Goal: Task Accomplishment & Management: Manage account settings

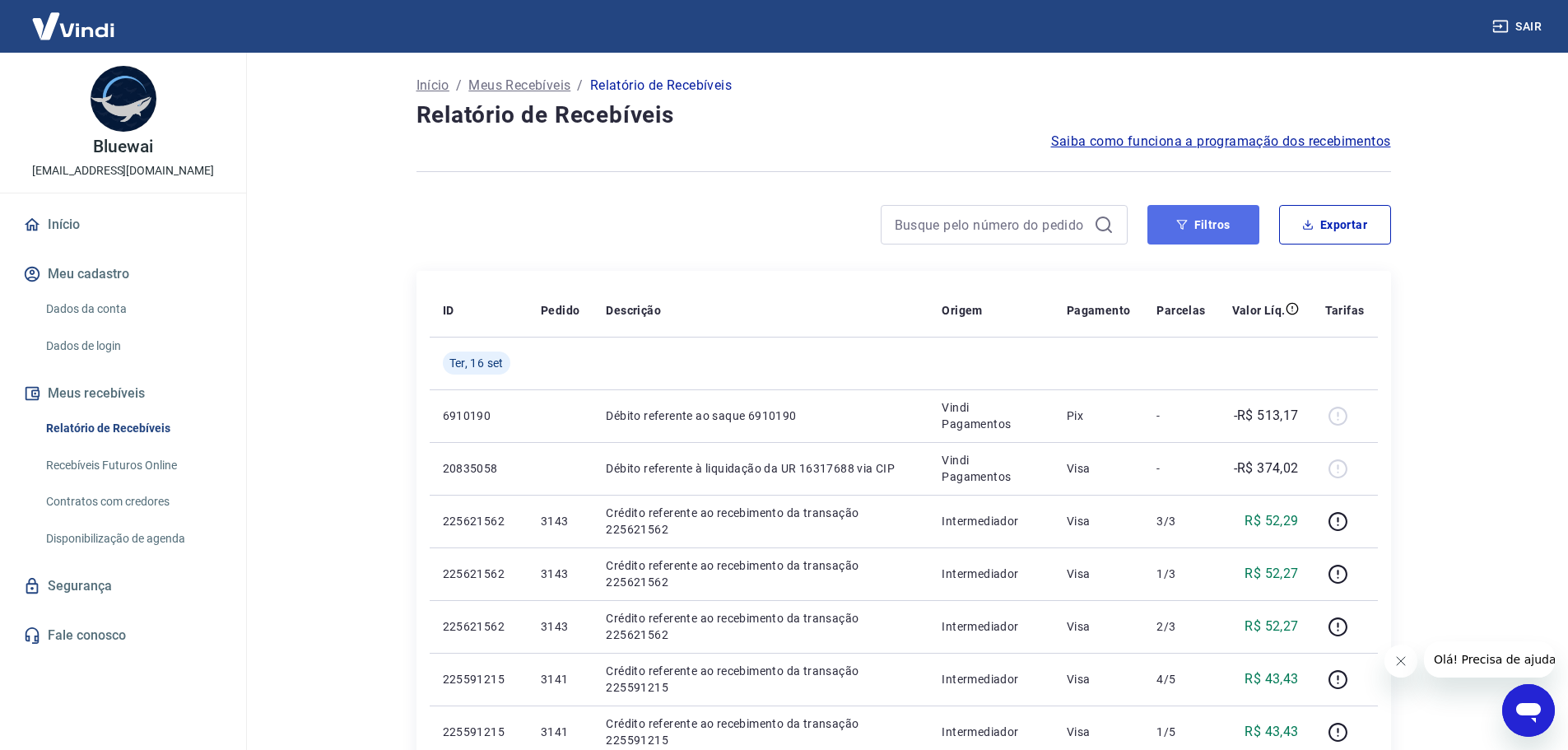
click at [1197, 221] on button "Filtros" at bounding box center [1203, 225] width 112 height 39
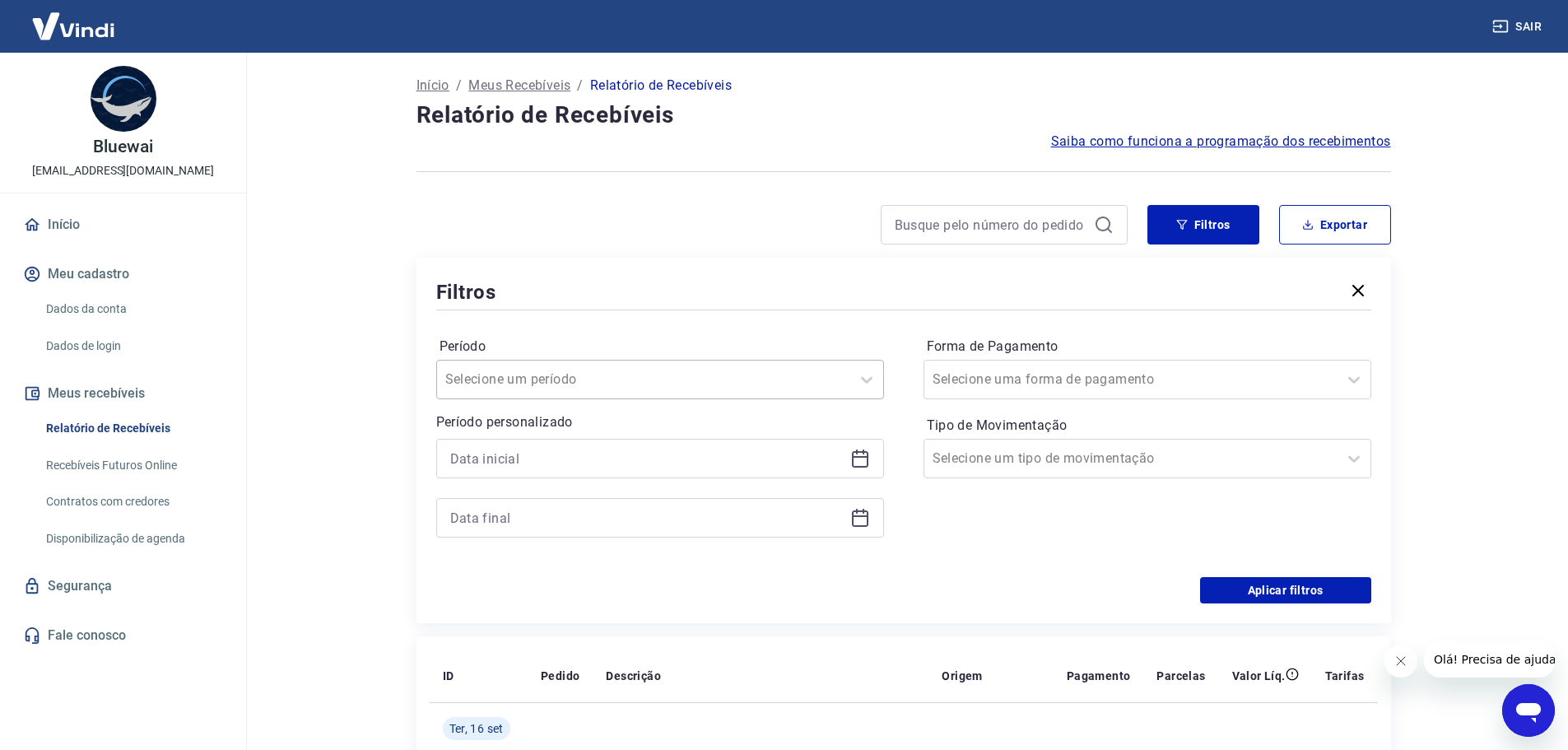
click at [660, 380] on div at bounding box center [644, 379] width 397 height 23
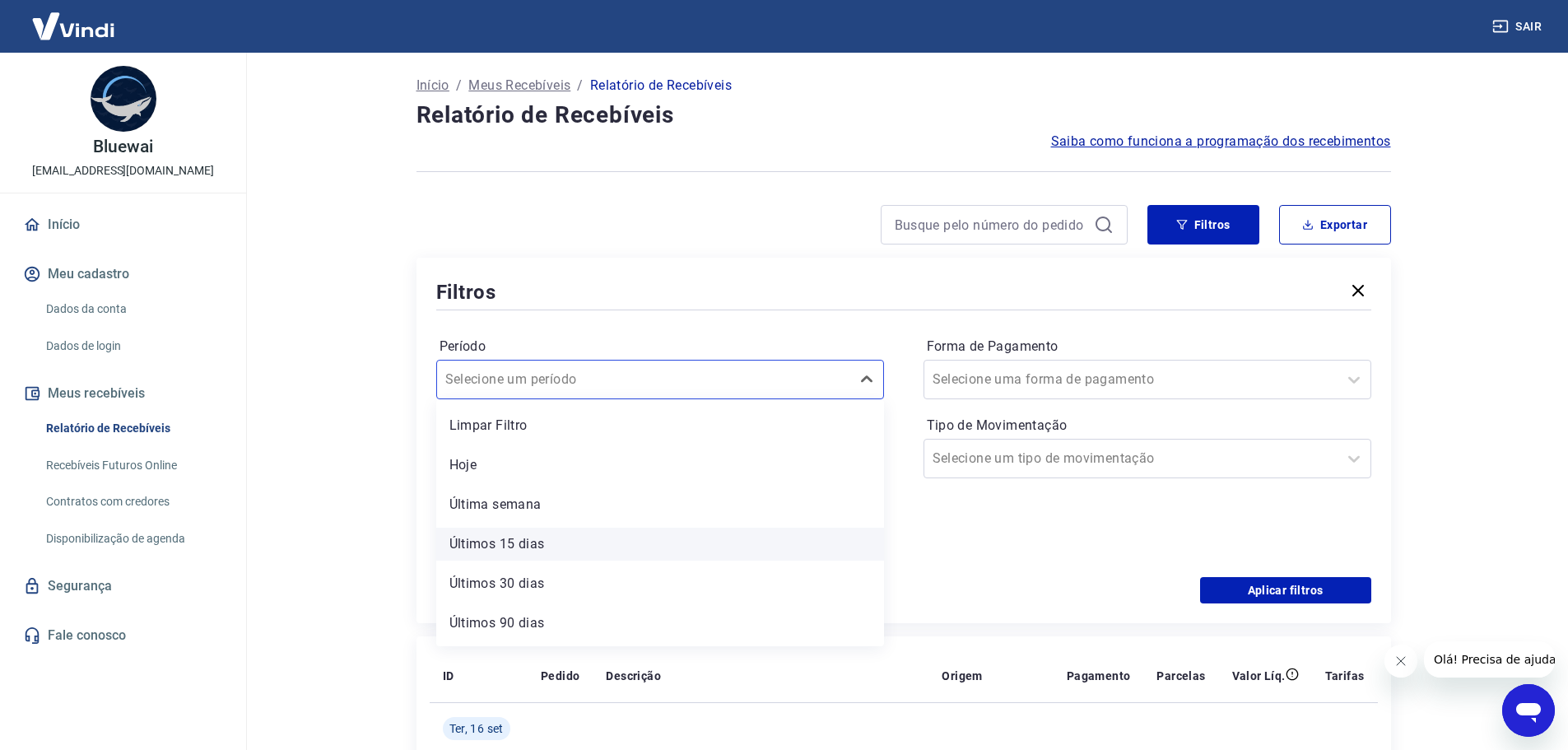
click at [577, 531] on div "Últimos 15 dias" at bounding box center [660, 544] width 448 height 33
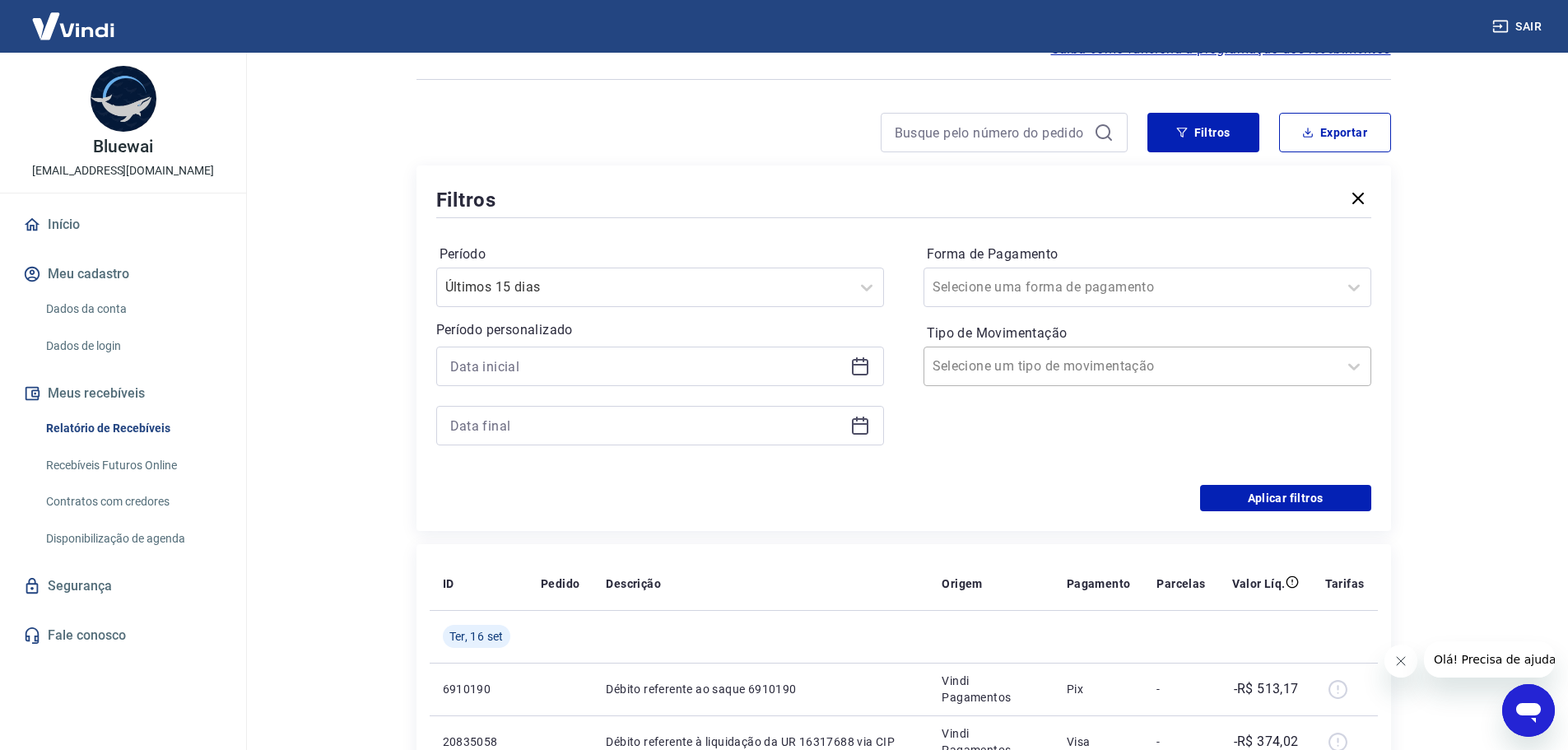
scroll to position [82, 0]
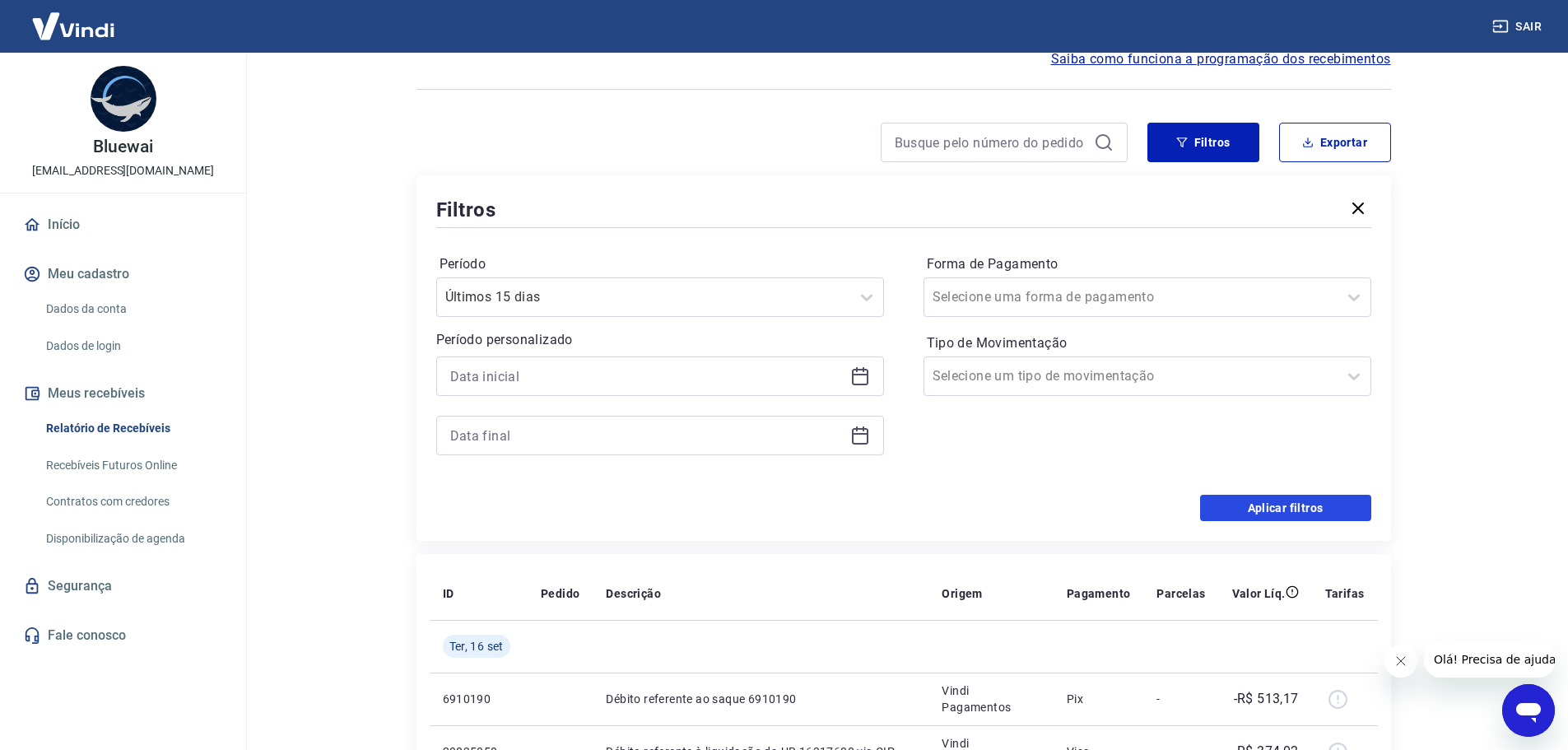
click at [1304, 511] on button "Aplicar filtros" at bounding box center [1285, 507] width 171 height 27
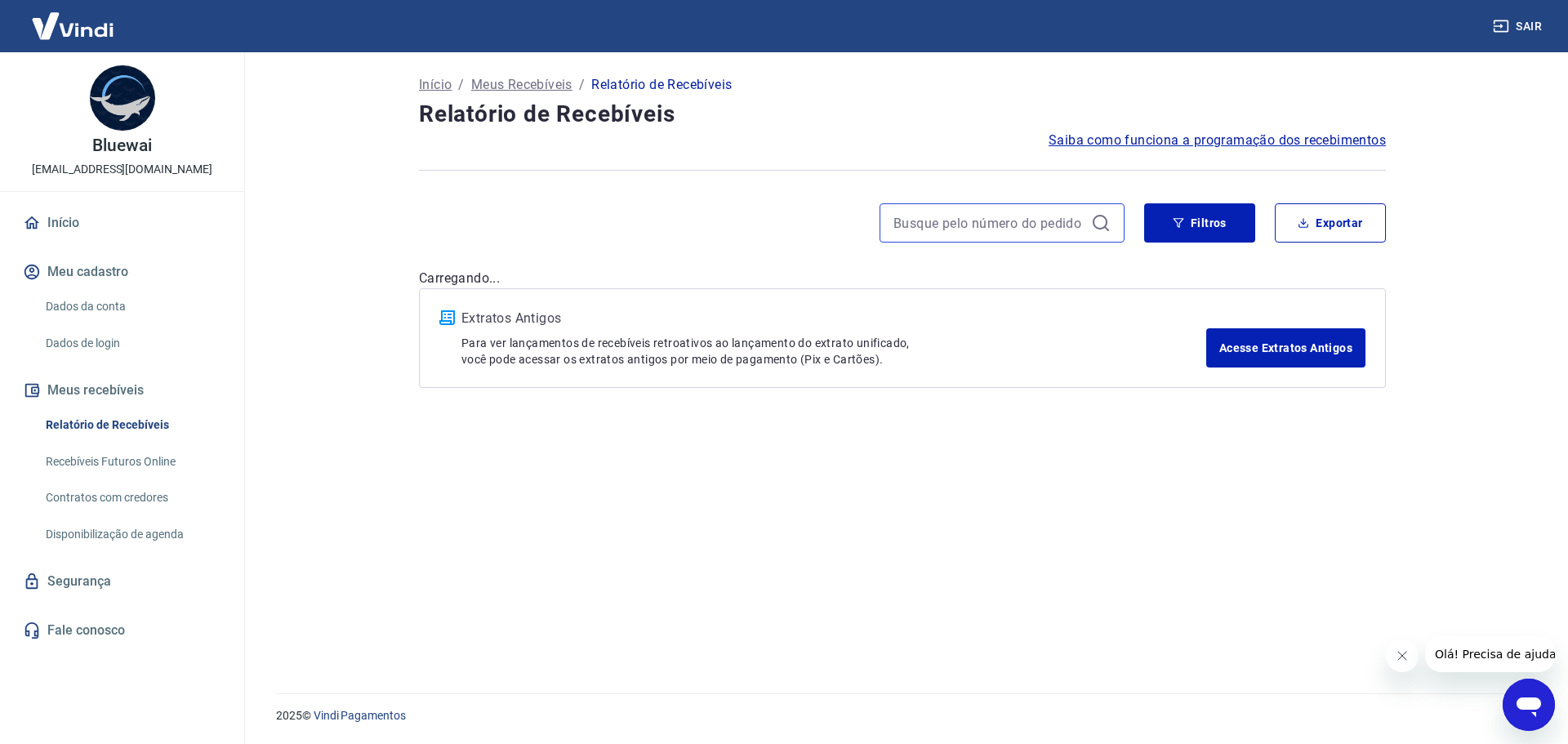
click at [967, 220] on input at bounding box center [989, 222] width 191 height 25
click at [1190, 213] on button "Filtros" at bounding box center [1200, 223] width 111 height 39
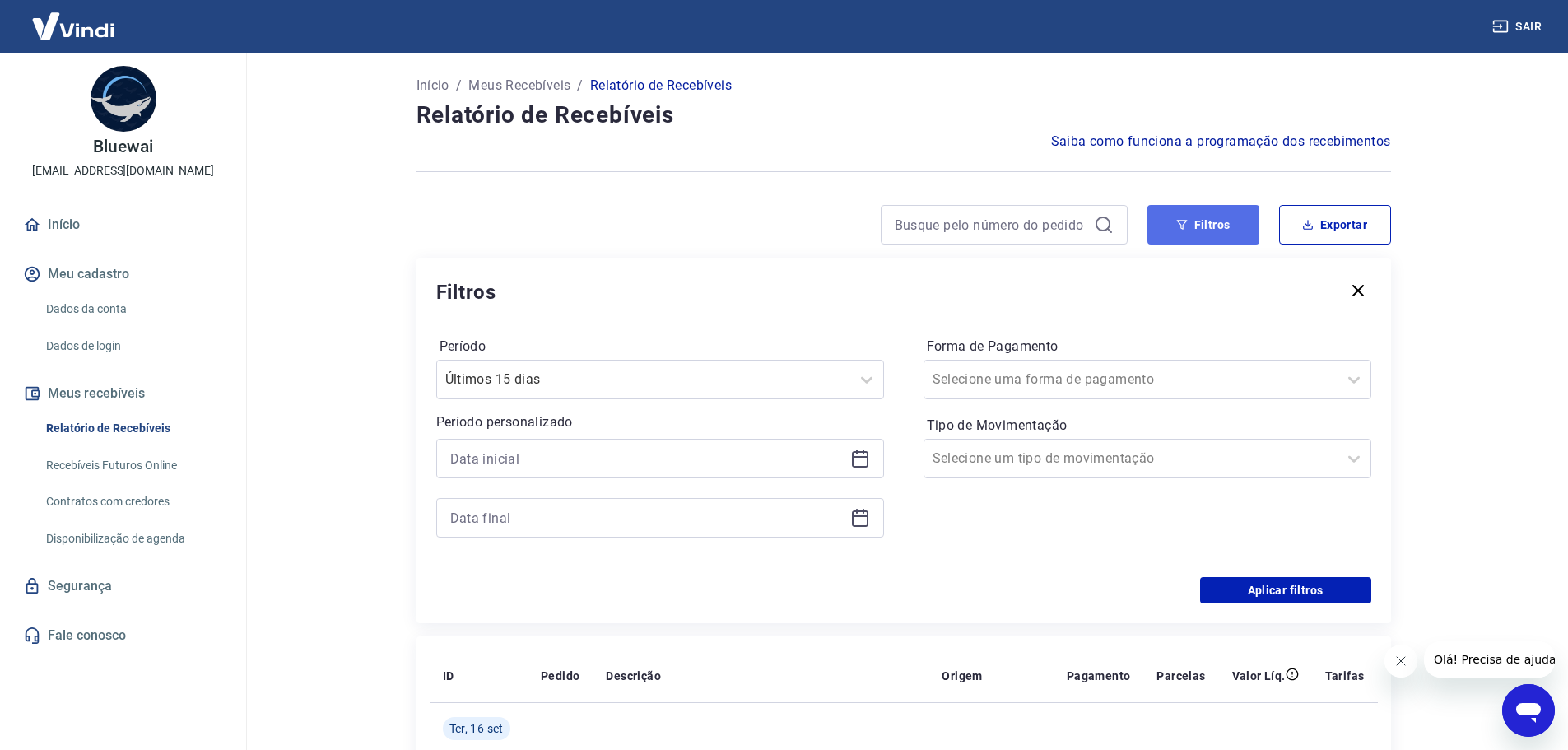
click at [1240, 227] on button "Filtros" at bounding box center [1203, 225] width 112 height 39
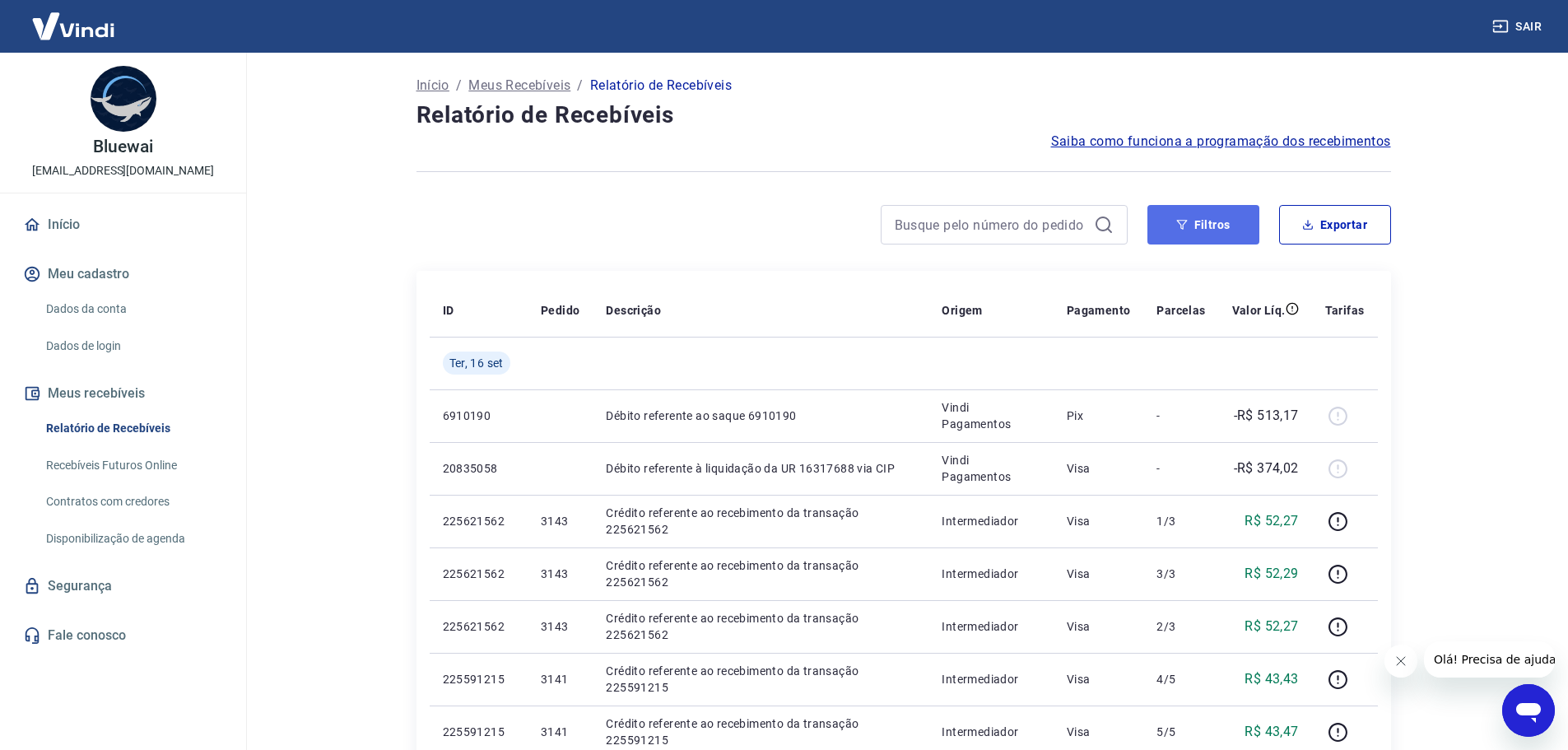
click at [1231, 228] on button "Filtros" at bounding box center [1203, 225] width 112 height 39
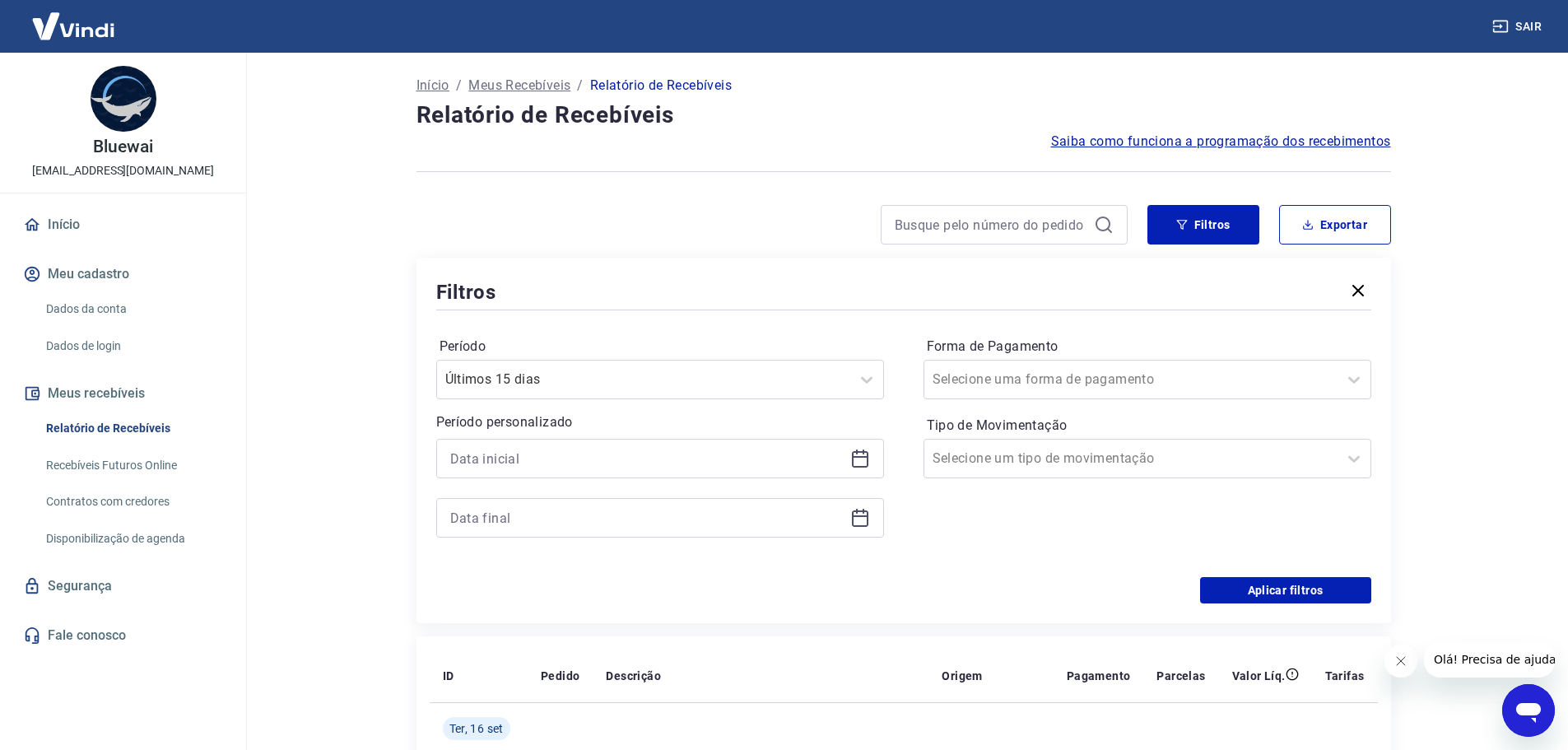
click at [862, 465] on icon at bounding box center [860, 458] width 20 height 20
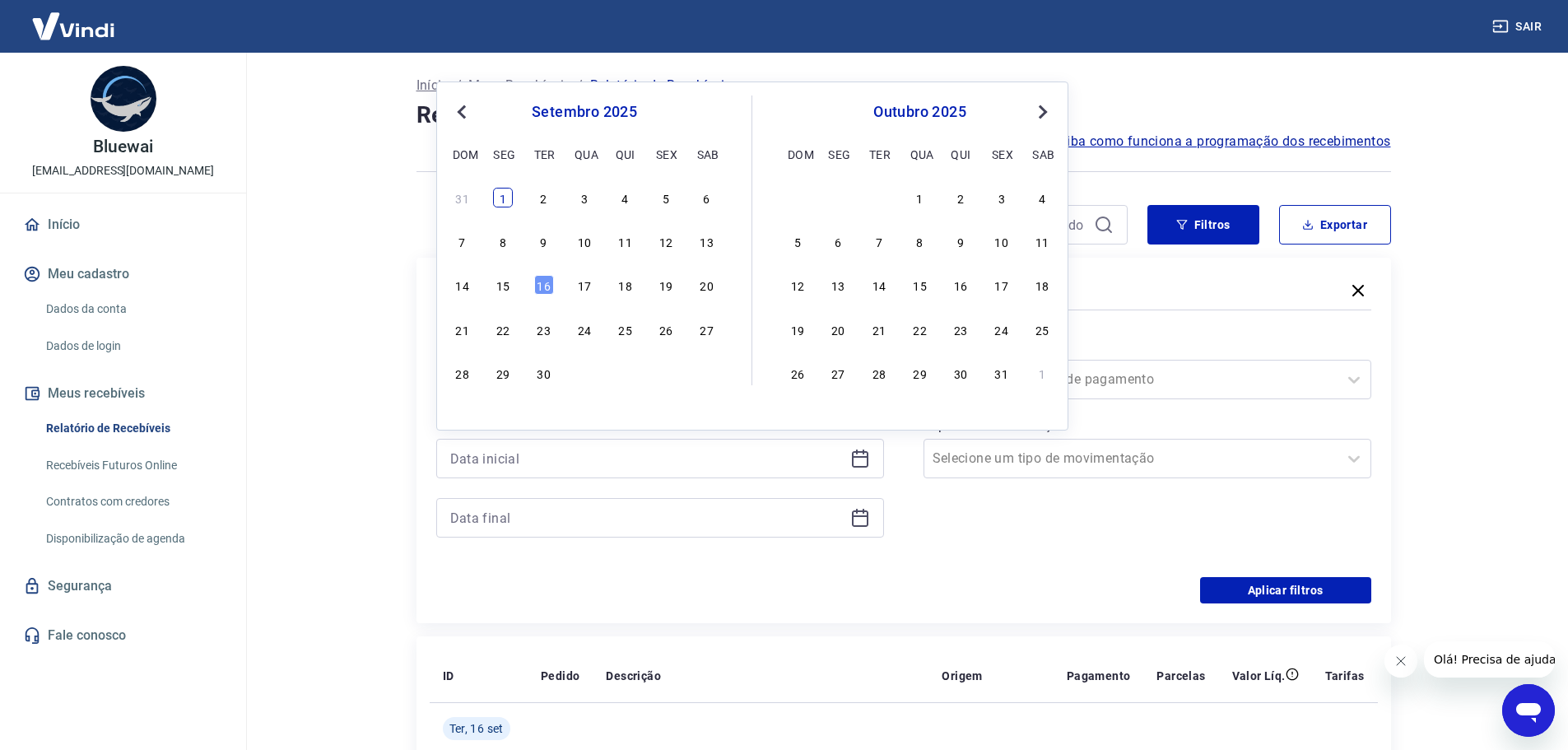
click at [498, 191] on div "1" at bounding box center [502, 197] width 20 height 20
type input "[DATE]"
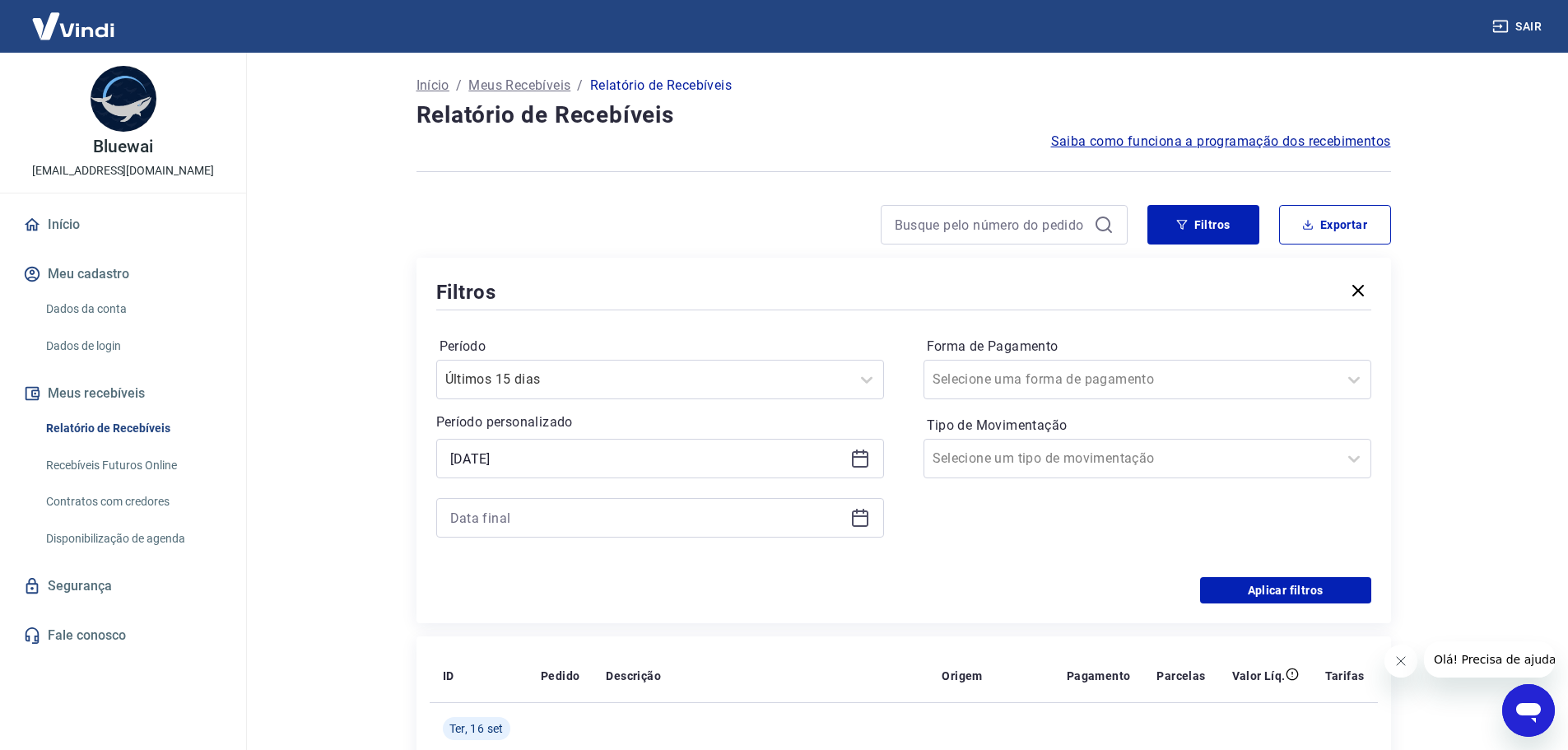
click at [869, 520] on icon at bounding box center [860, 517] width 20 height 20
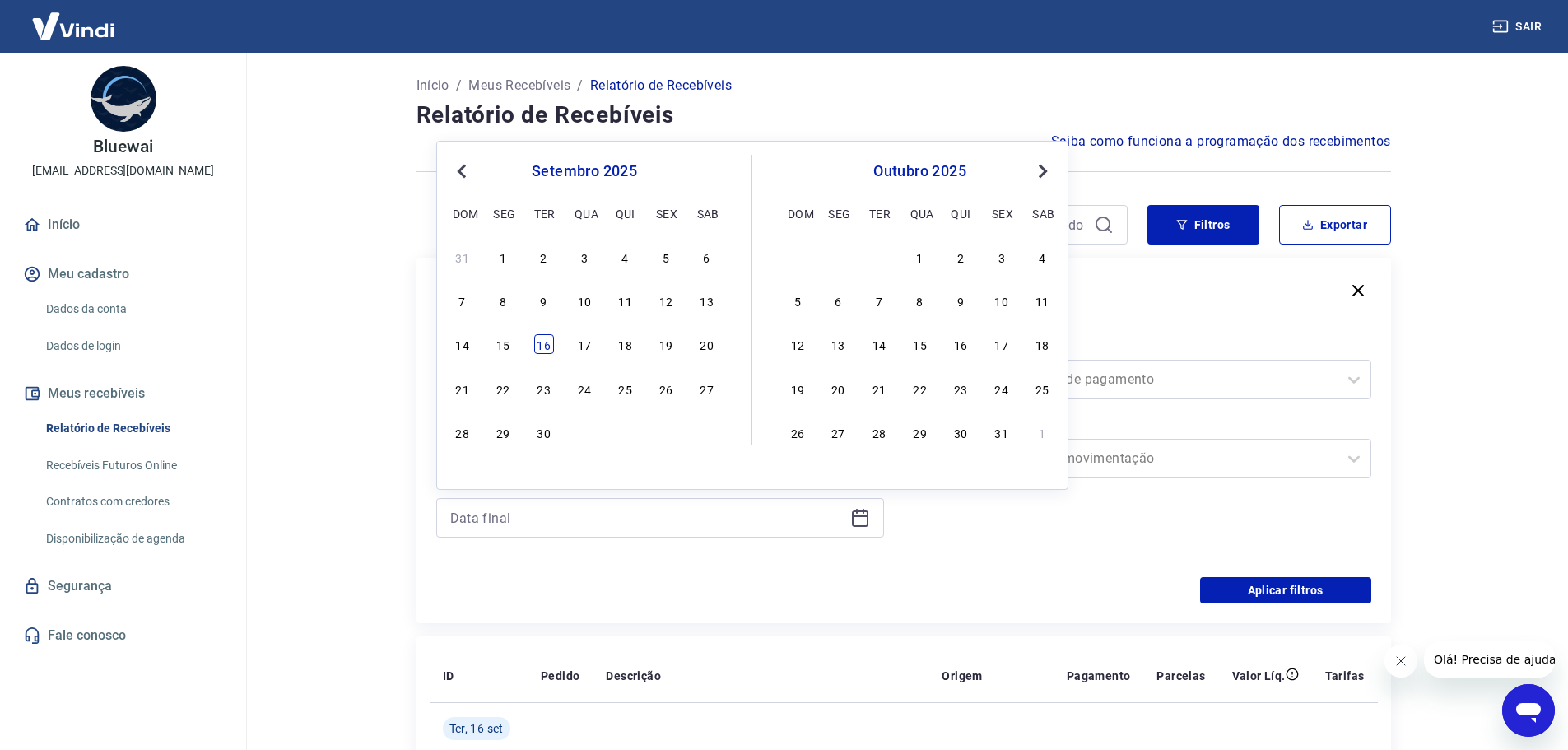
click at [543, 341] on div "16" at bounding box center [543, 343] width 20 height 20
type input "[DATE]"
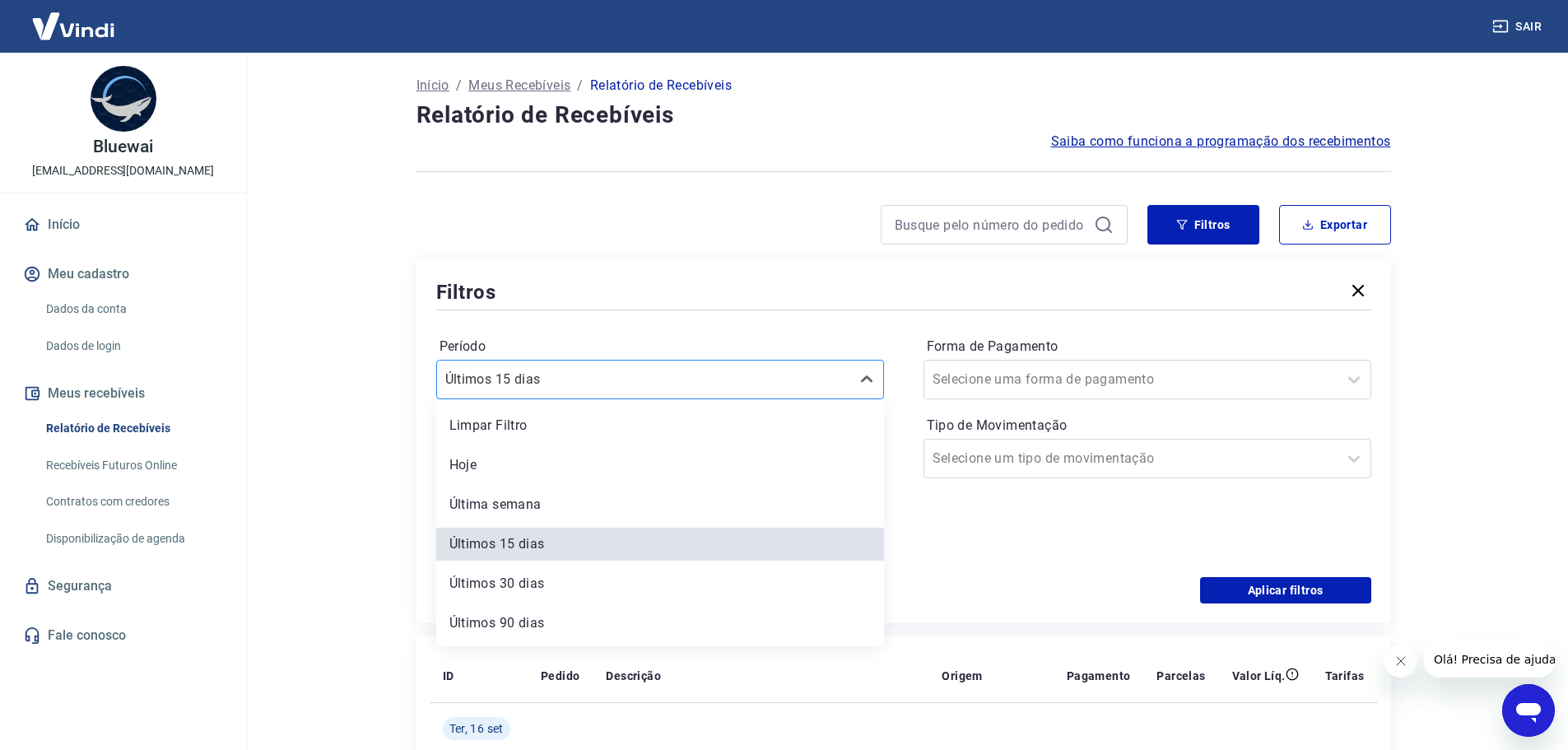
click at [793, 380] on div at bounding box center [644, 379] width 397 height 23
click at [766, 416] on div "Limpar Filtro" at bounding box center [660, 426] width 448 height 33
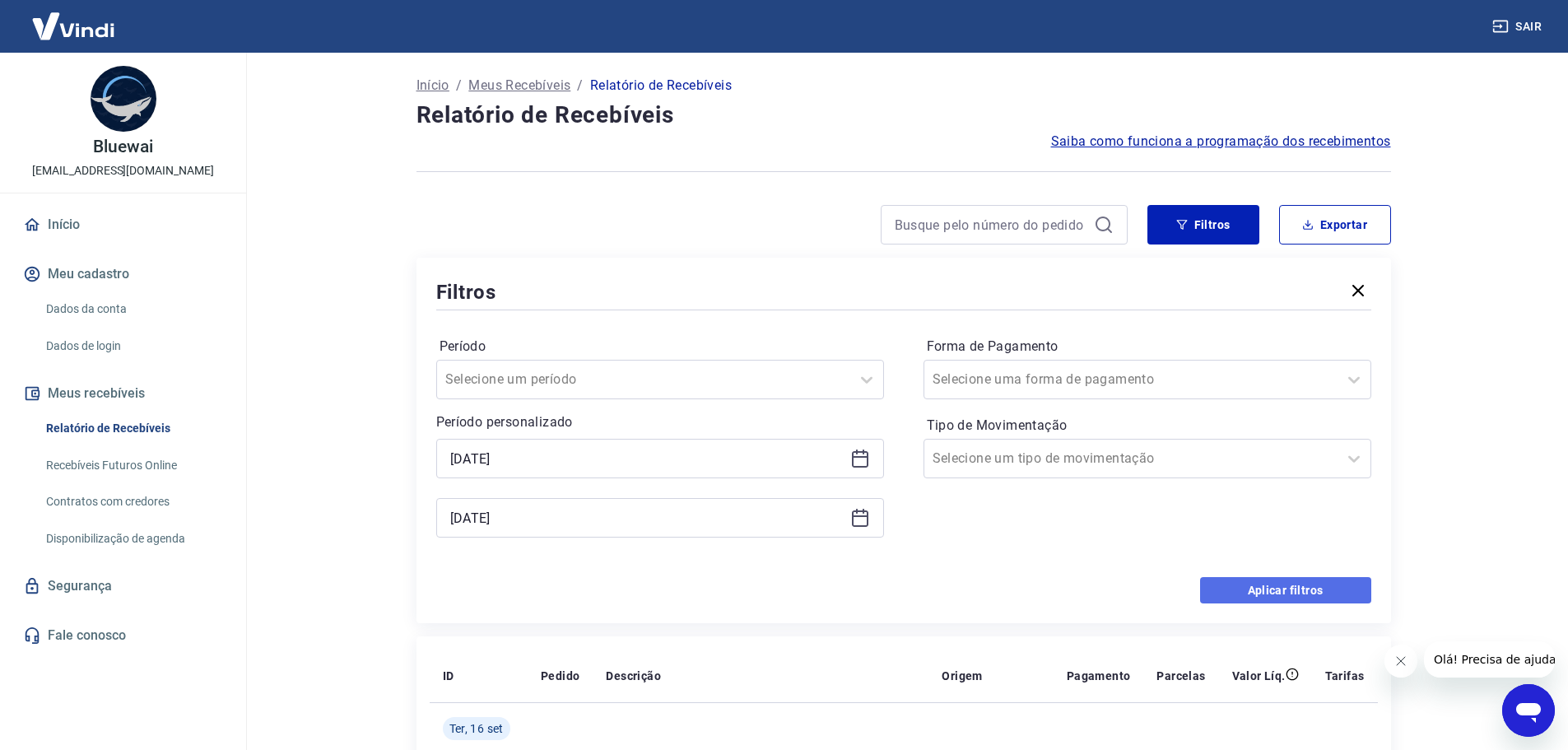
click at [1287, 582] on button "Aplicar filtros" at bounding box center [1285, 590] width 171 height 27
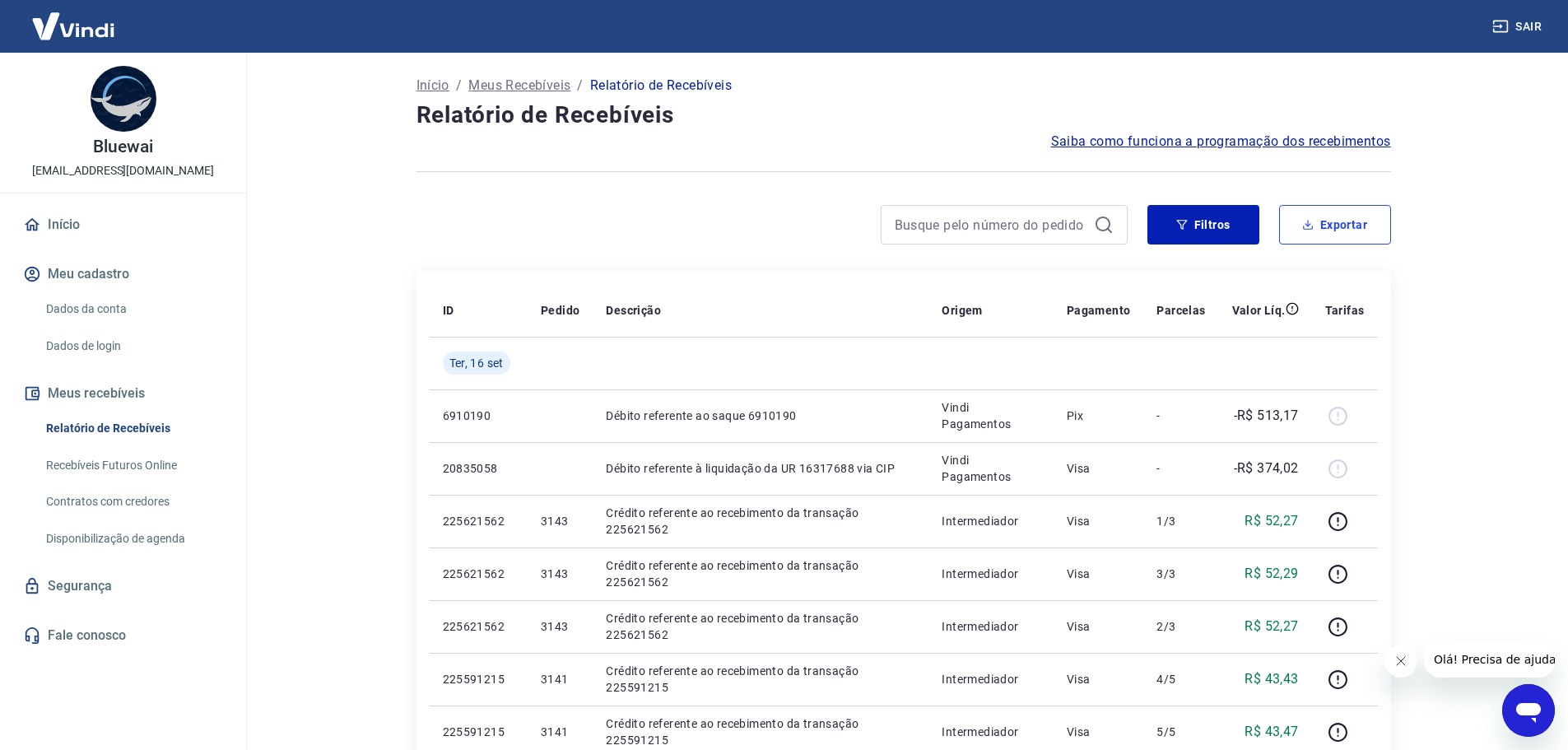
click at [1350, 225] on button "Exportar" at bounding box center [1335, 225] width 112 height 39
type input "[DATE]"
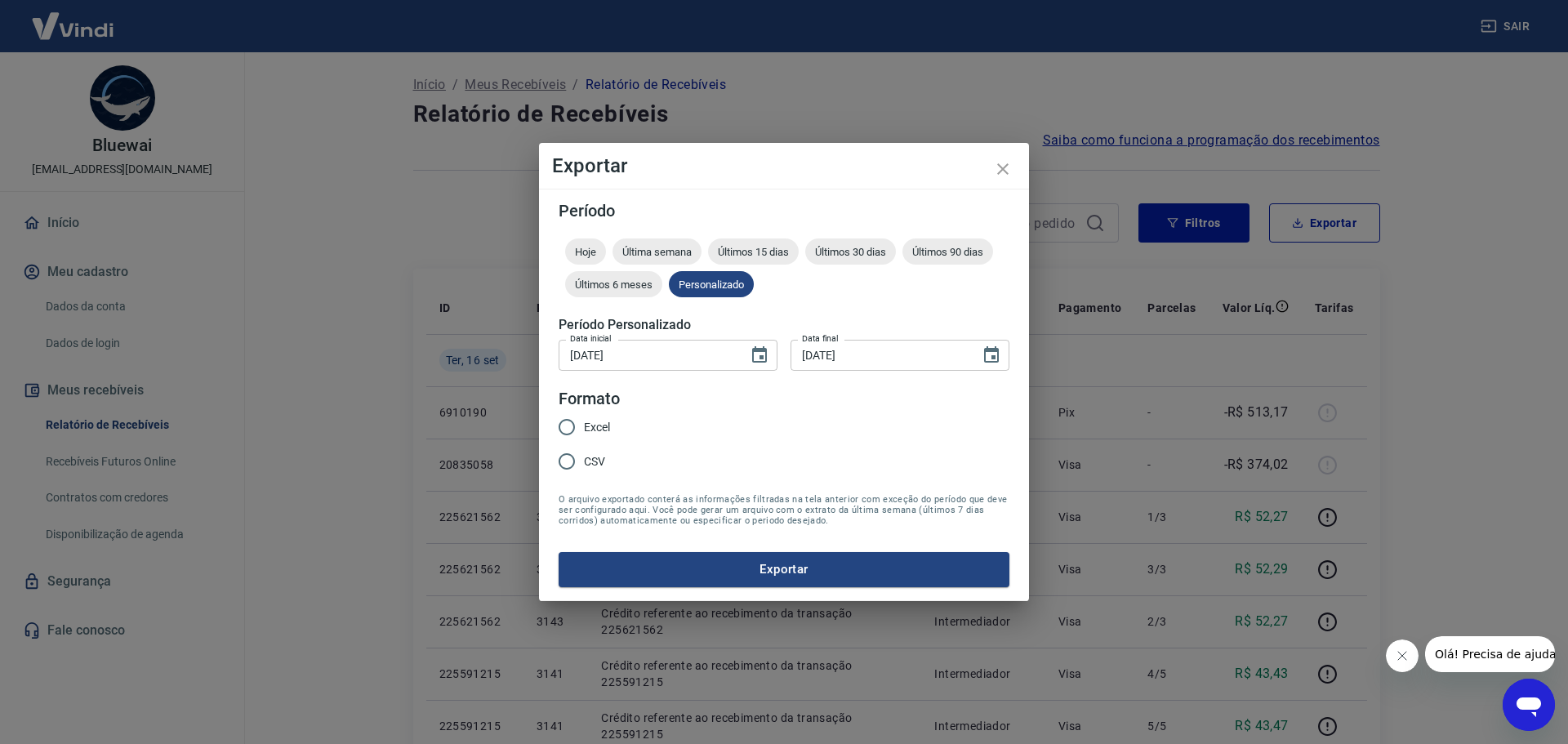
click at [580, 427] on input "Excel" at bounding box center [566, 426] width 34 height 34
radio input "true"
click at [819, 569] on button "Exportar" at bounding box center [784, 569] width 451 height 34
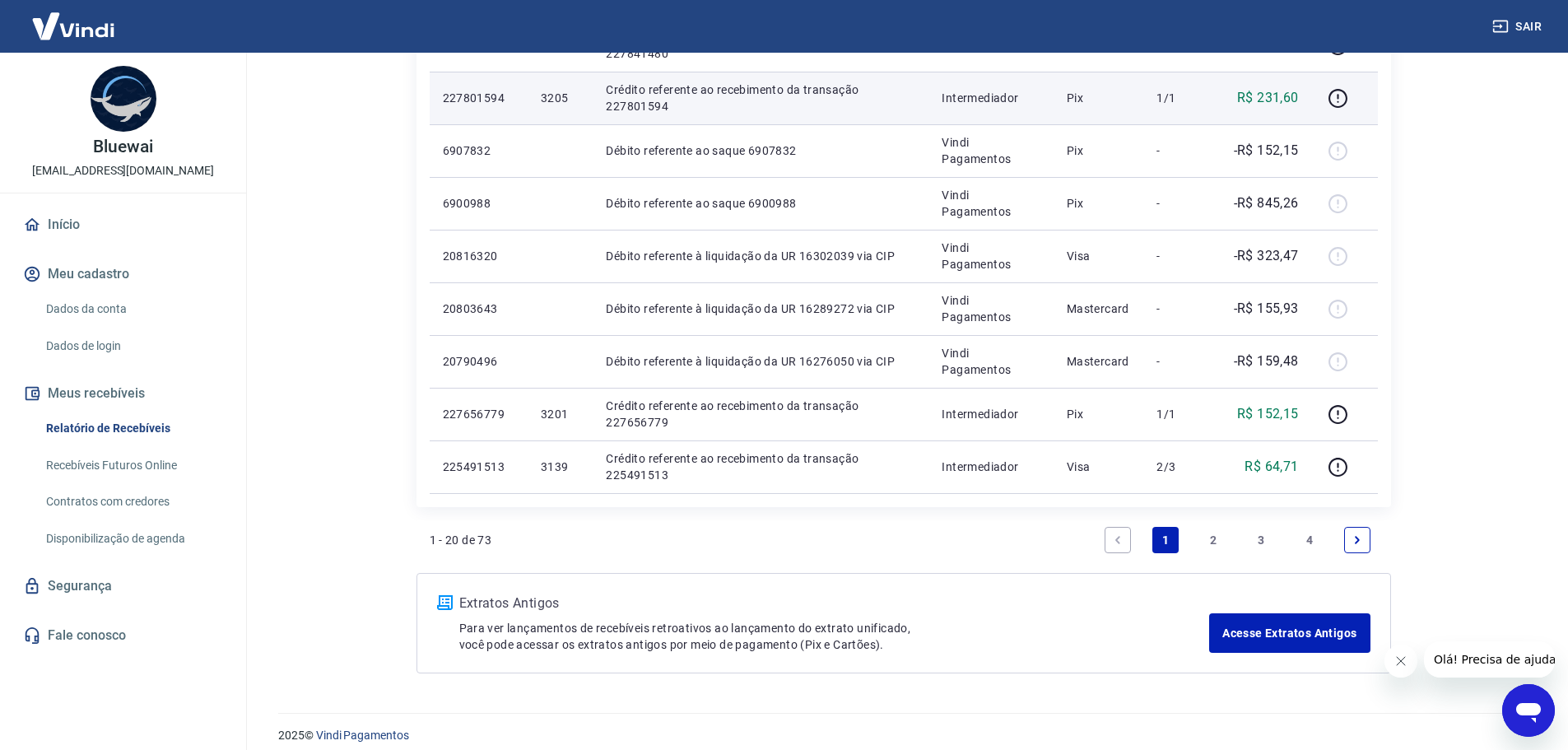
scroll to position [1016, 0]
